Goal: Task Accomplishment & Management: Manage account settings

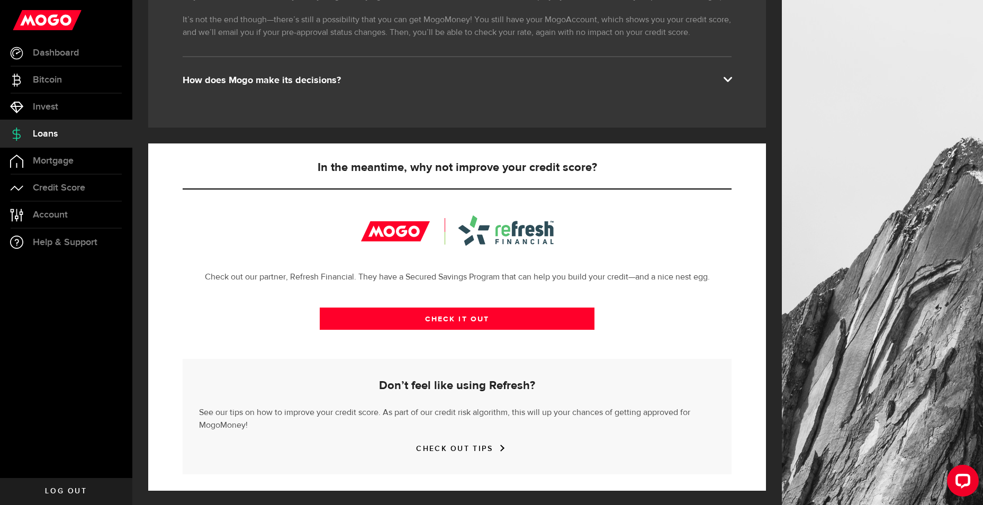
scroll to position [222, 0]
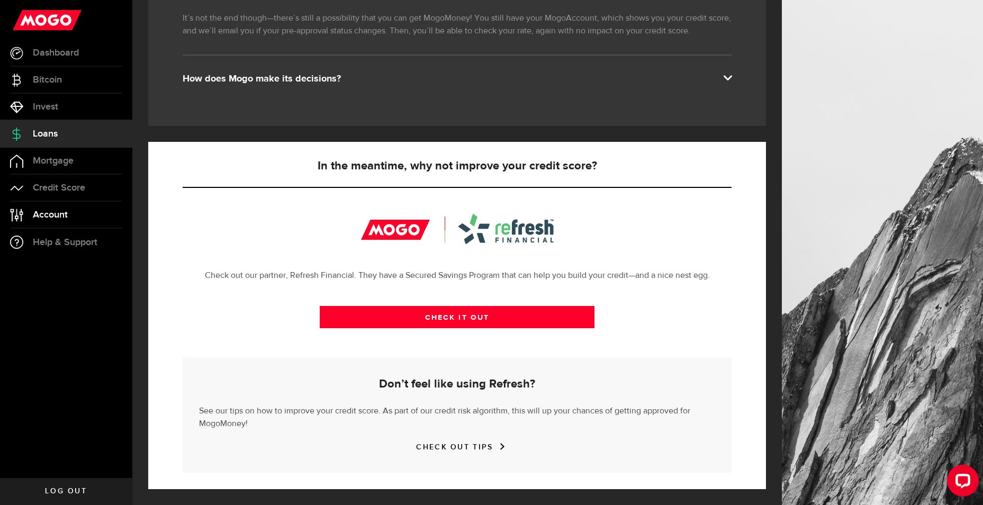
click at [41, 216] on span "Account" at bounding box center [50, 215] width 35 height 10
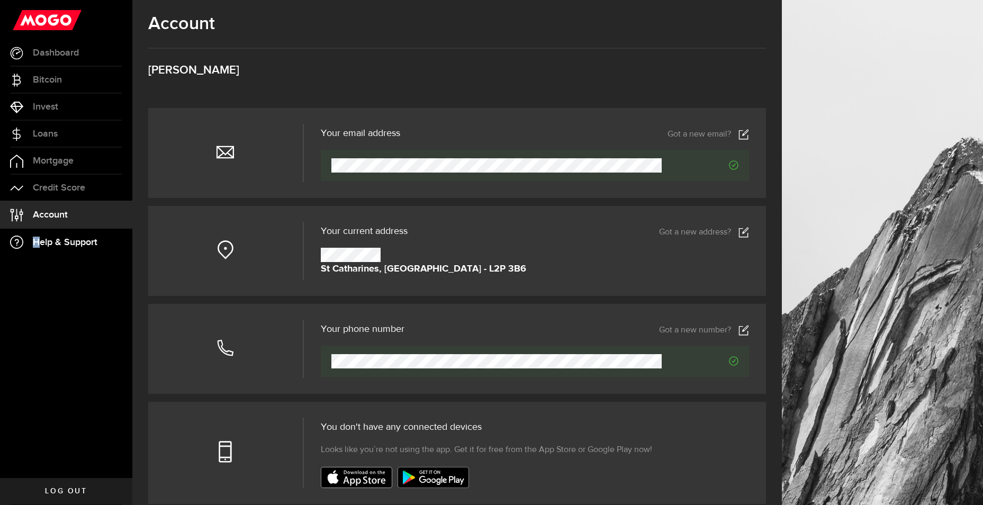
click at [38, 238] on span "Help & Support" at bounding box center [65, 243] width 65 height 10
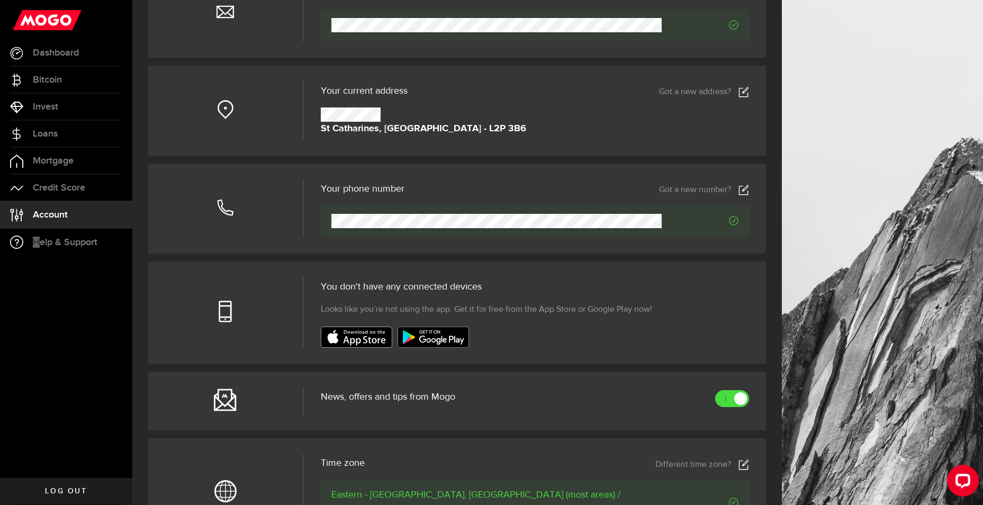
scroll to position [159, 0]
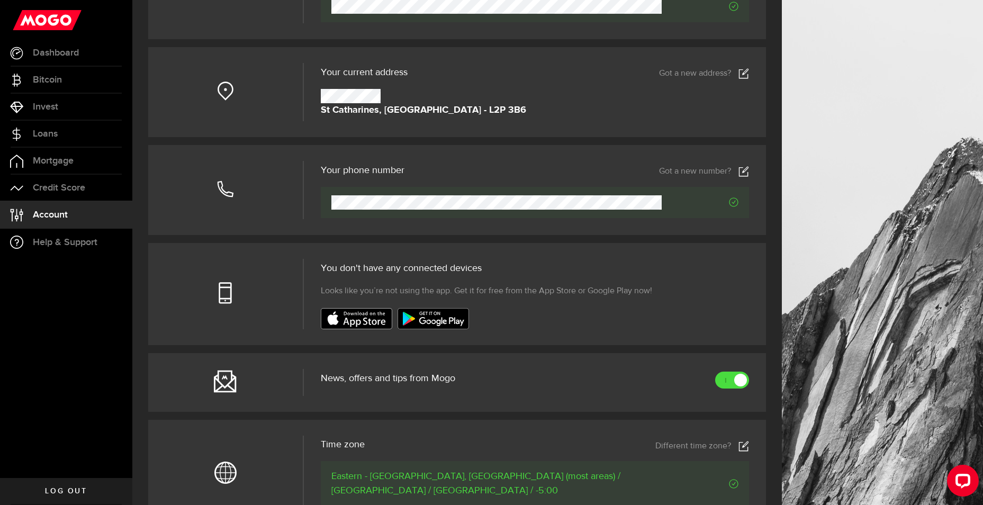
click at [223, 383] on icon at bounding box center [225, 381] width 23 height 23
click at [41, 212] on span "Account" at bounding box center [50, 215] width 35 height 10
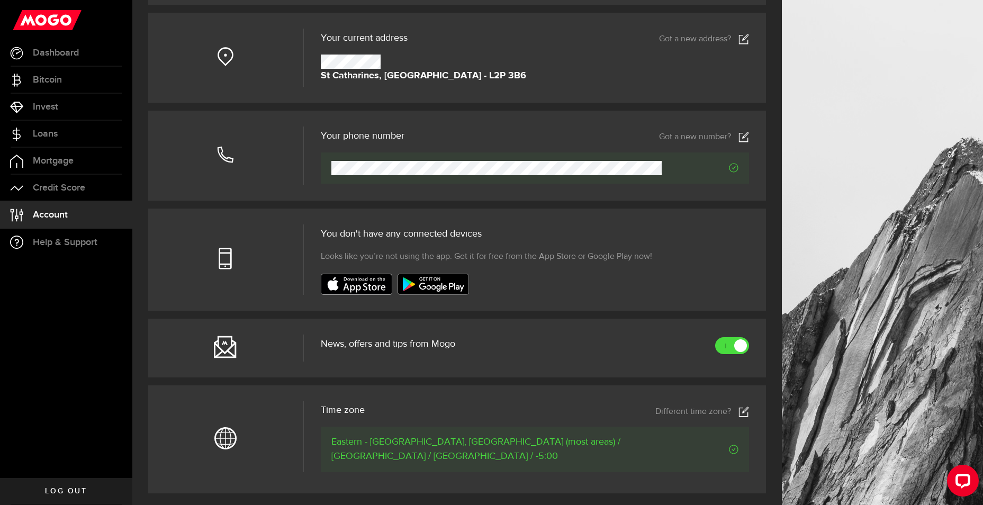
scroll to position [212, 0]
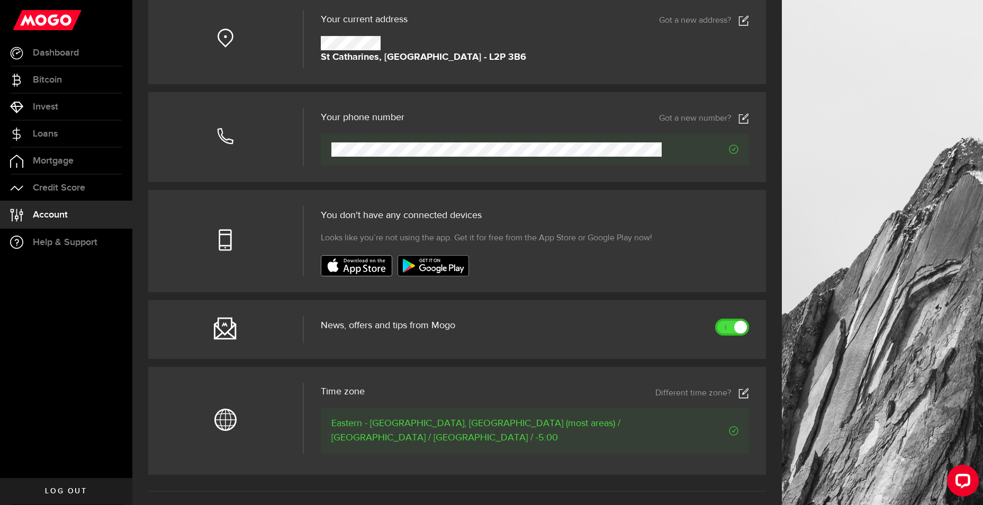
click at [727, 328] on link at bounding box center [732, 327] width 34 height 17
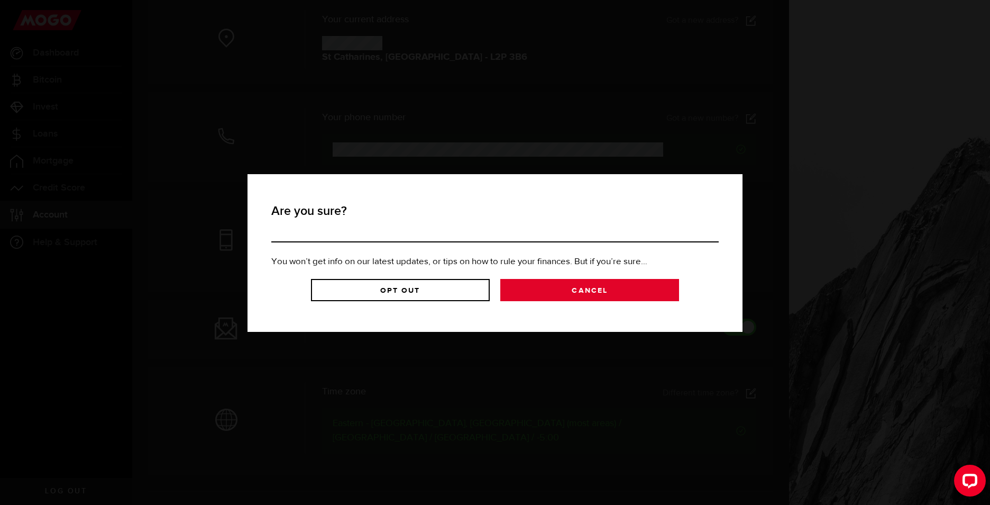
click at [590, 287] on link "Cancel" at bounding box center [590, 290] width 179 height 22
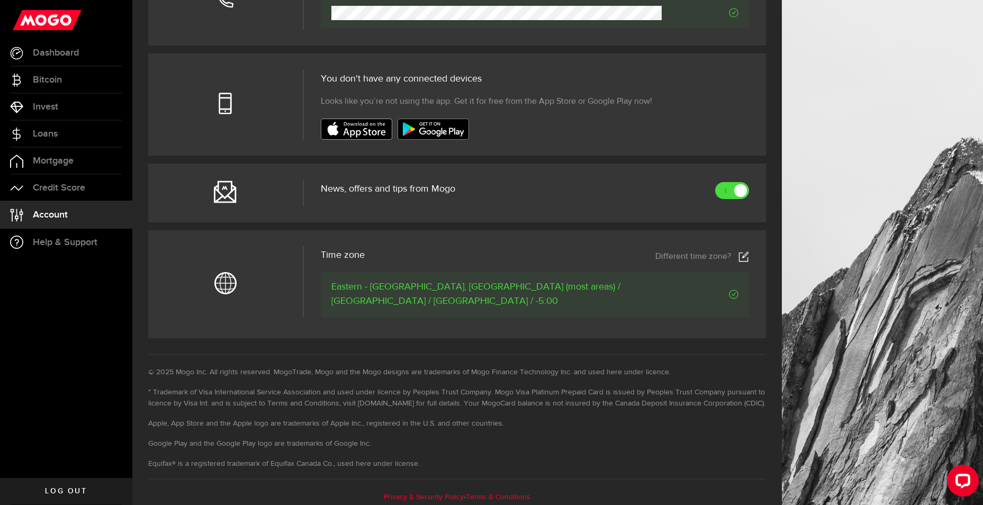
scroll to position [353, 0]
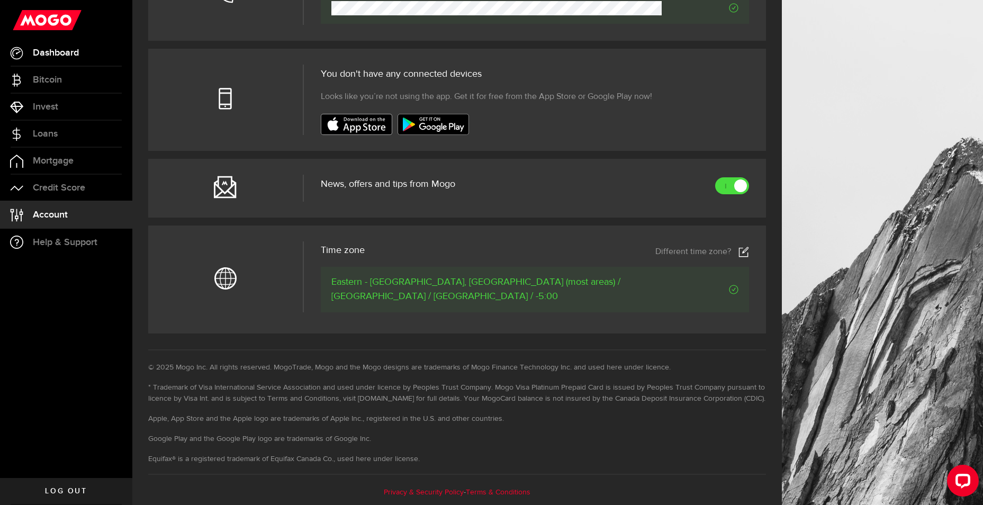
click at [52, 51] on span "Dashboard" at bounding box center [56, 53] width 46 height 10
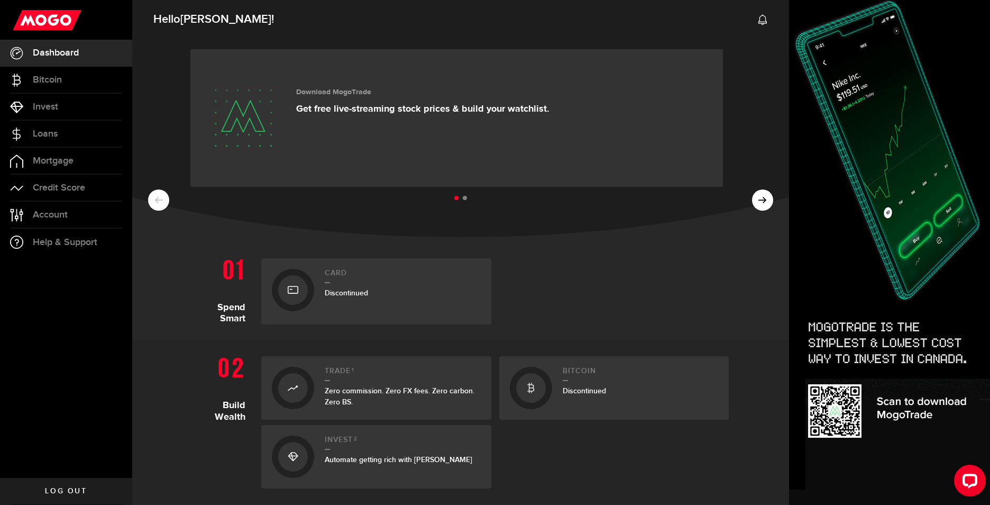
click at [332, 272] on h2 "Card" at bounding box center [403, 276] width 156 height 14
click at [325, 291] on span "Discontinued" at bounding box center [346, 292] width 43 height 9
click at [754, 199] on ul at bounding box center [460, 199] width 625 height 14
